Goal: Information Seeking & Learning: Find specific fact

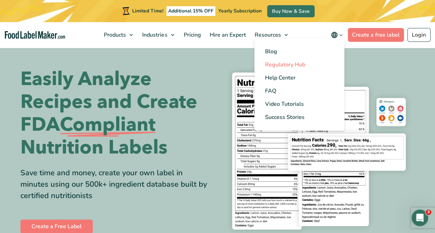
click at [279, 68] on span "Regulatory Hub" at bounding box center [285, 65] width 40 height 8
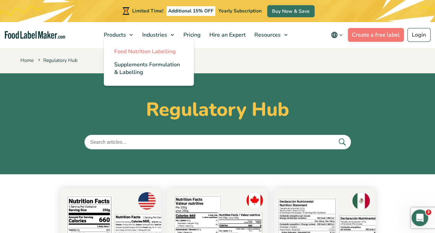
click at [126, 53] on span "Food Nutrition Labelling" at bounding box center [145, 52] width 62 height 8
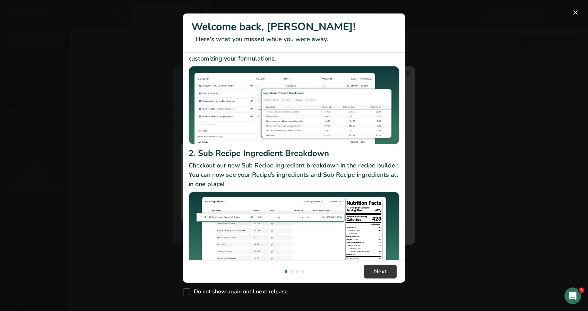
scroll to position [59, 0]
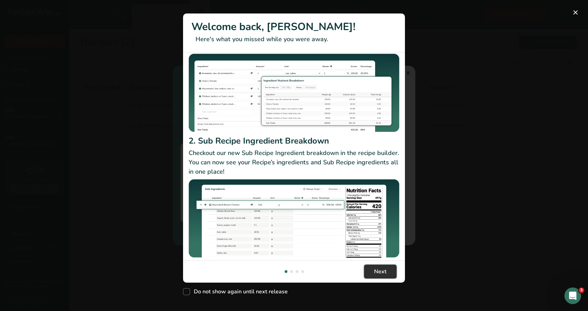
click at [379, 273] on span "Next" at bounding box center [380, 272] width 12 height 8
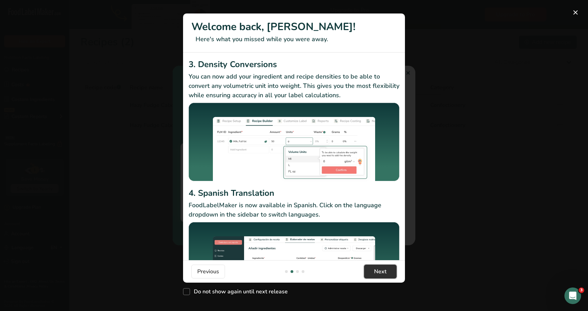
click at [379, 273] on span "Next" at bounding box center [380, 272] width 12 height 8
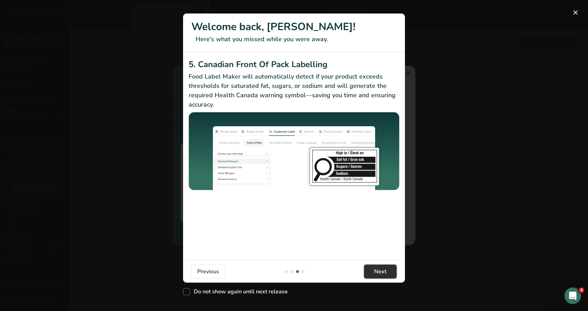
click at [380, 272] on span "Next" at bounding box center [380, 272] width 12 height 8
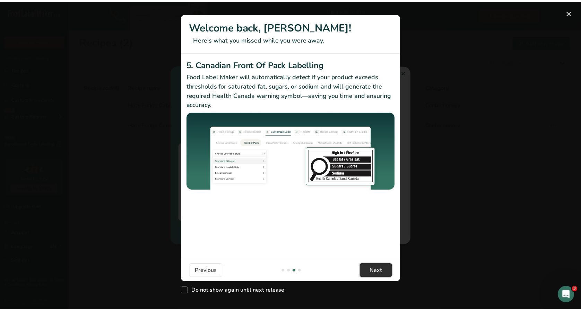
scroll to position [0, 665]
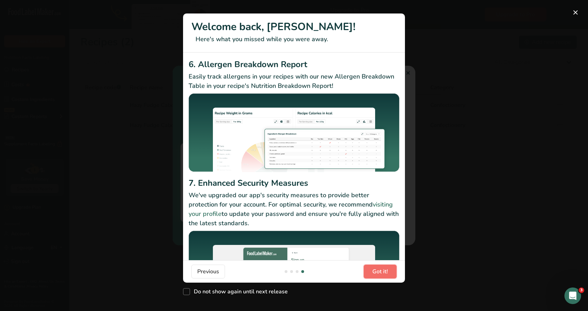
click at [380, 272] on span "Got it!" at bounding box center [380, 272] width 16 height 8
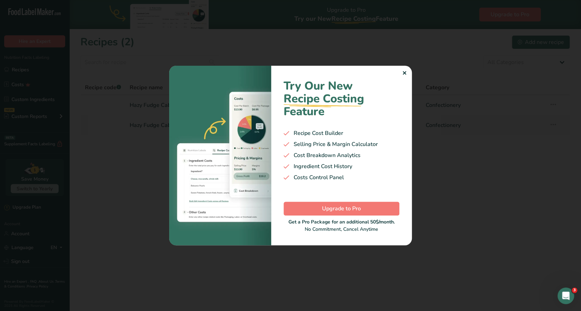
click at [402, 69] on div "Try Our New Recipe Costing .a-29{fill:none;stroke-linecap:round;stroke-width:3p…" at bounding box center [341, 155] width 141 height 179
click at [402, 73] on div "✕" at bounding box center [404, 73] width 5 height 8
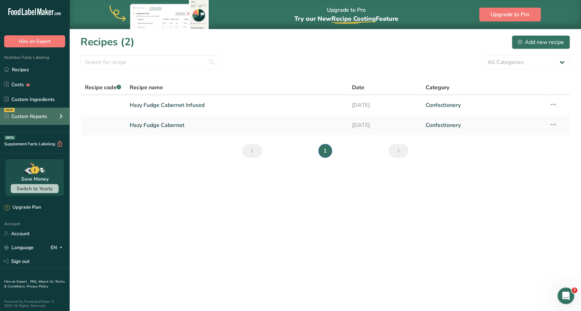
click at [37, 118] on div "Custom Reports" at bounding box center [25, 116] width 43 height 7
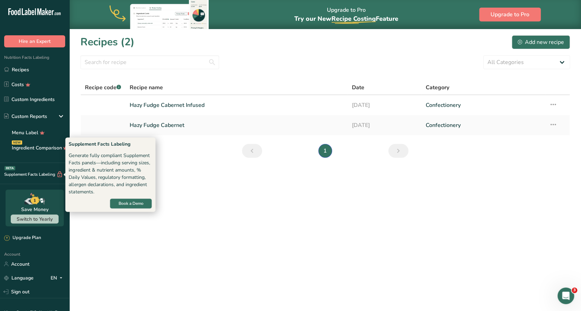
click at [32, 176] on div "Supplement Facts Labeling BETA" at bounding box center [31, 174] width 63 height 7
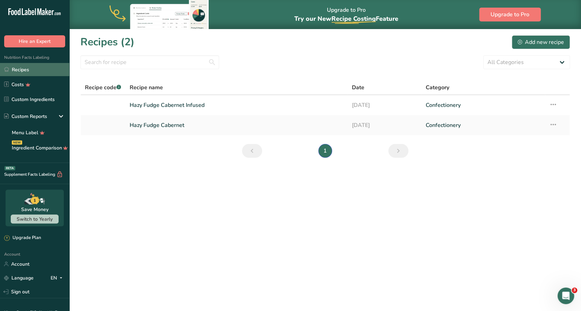
click at [29, 70] on link "Recipes" at bounding box center [34, 69] width 69 height 13
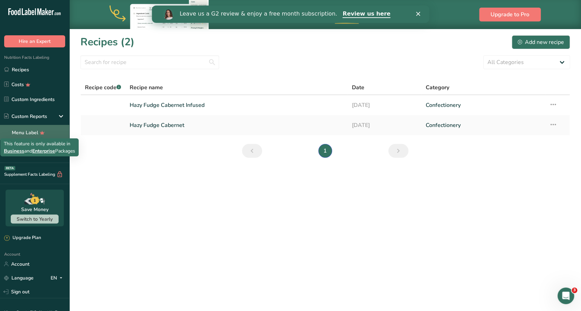
drag, startPoint x: 37, startPoint y: 133, endPoint x: 27, endPoint y: 133, distance: 9.7
click at [27, 133] on link "Menu Label" at bounding box center [34, 132] width 69 height 15
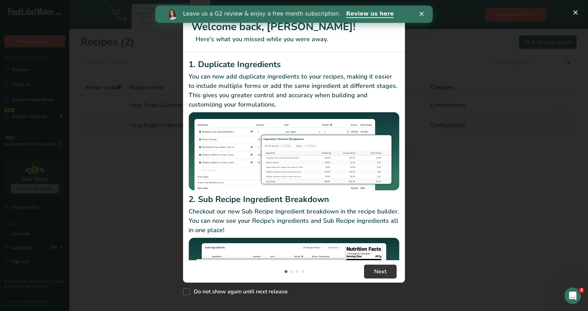
click at [421, 15] on icon "Close" at bounding box center [421, 14] width 4 height 4
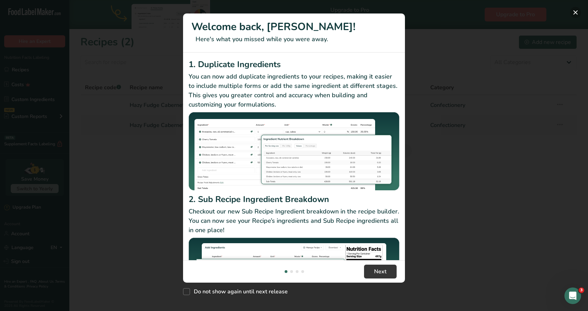
click at [576, 10] on button "New Features" at bounding box center [575, 12] width 11 height 11
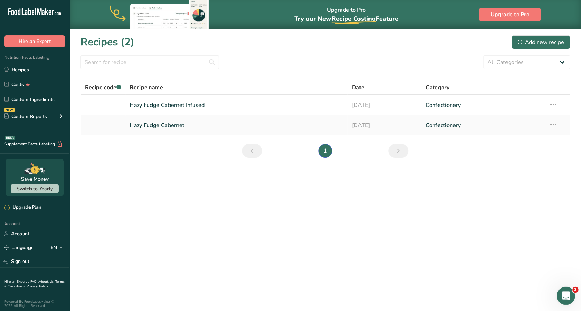
click at [565, 297] on icon "Open Intercom Messenger" at bounding box center [564, 295] width 11 height 11
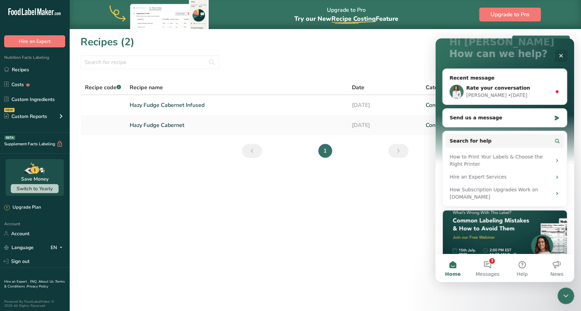
scroll to position [51, 0]
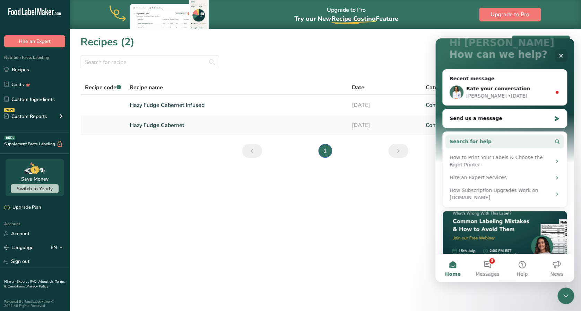
click at [492, 143] on button "Search for help" at bounding box center [504, 142] width 118 height 14
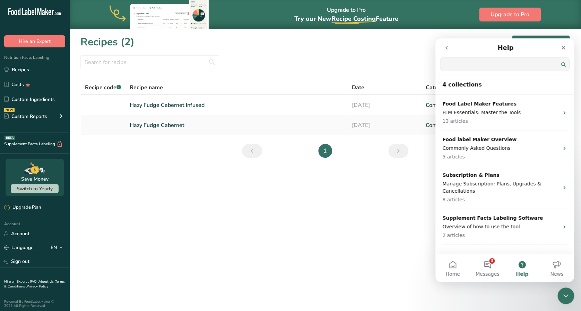
scroll to position [0, 0]
type input "standard of identity"
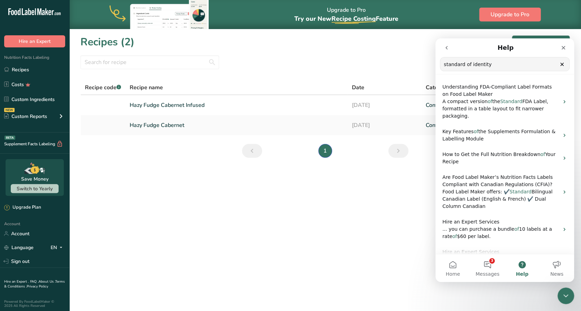
click at [520, 70] on input "standard of identity" at bounding box center [504, 65] width 129 height 14
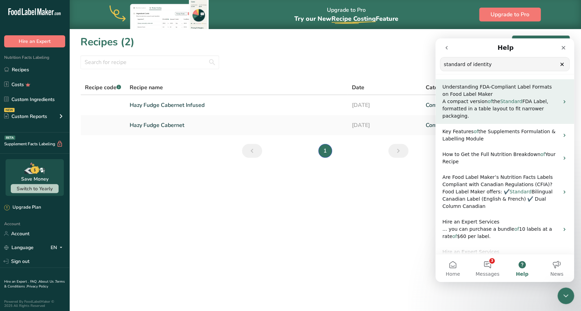
click at [497, 95] on p "Understanding FDA-Compliant Label Formats on Food Label Maker" at bounding box center [500, 90] width 116 height 15
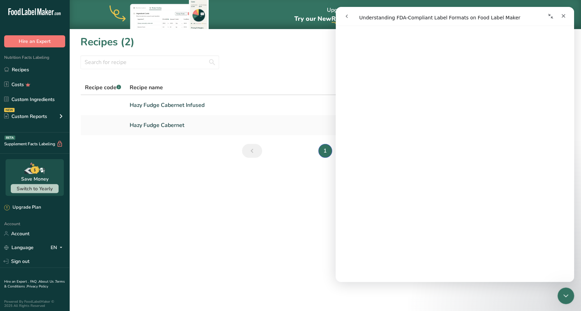
scroll to position [1196, 0]
